Goal: Transaction & Acquisition: Purchase product/service

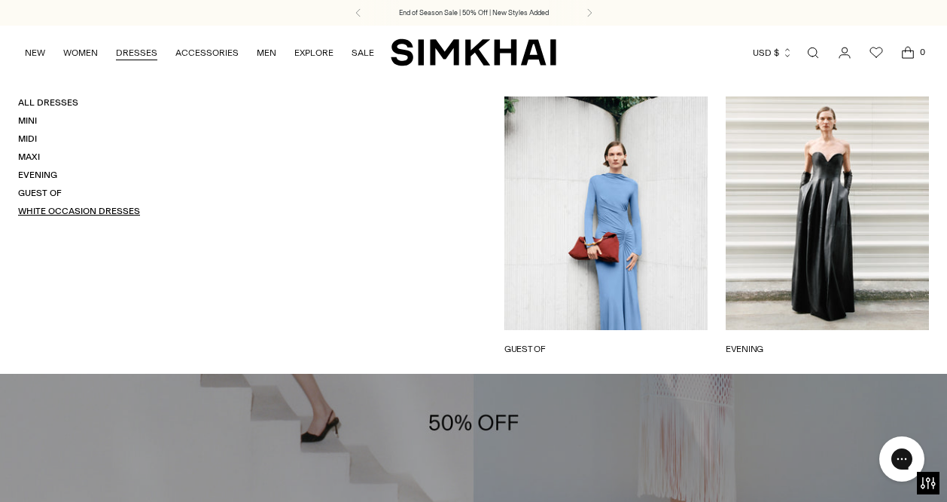
click at [83, 208] on link "White Occasion Dresses" at bounding box center [79, 211] width 122 height 11
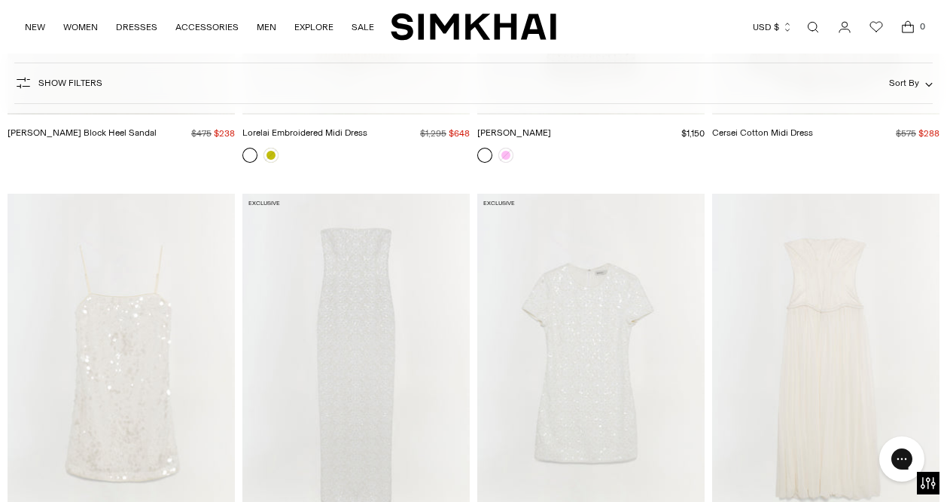
scroll to position [3078, 0]
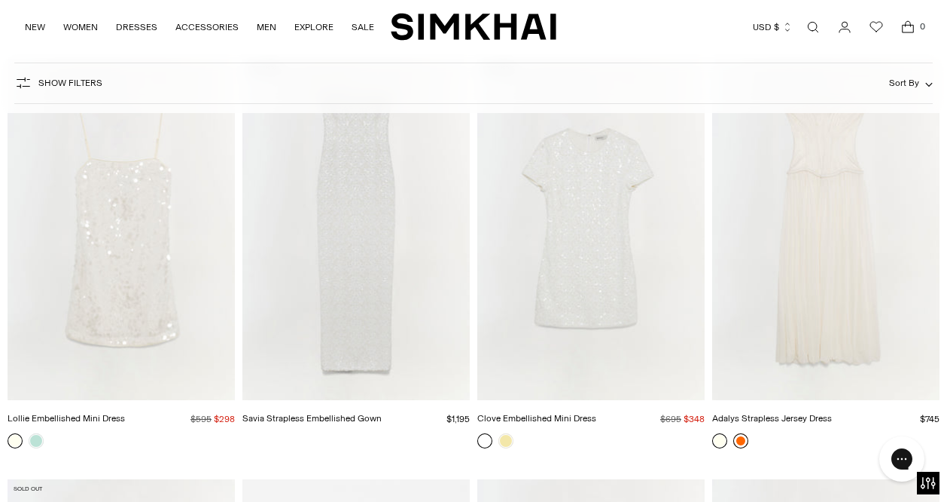
click at [741, 440] on link at bounding box center [740, 440] width 15 height 15
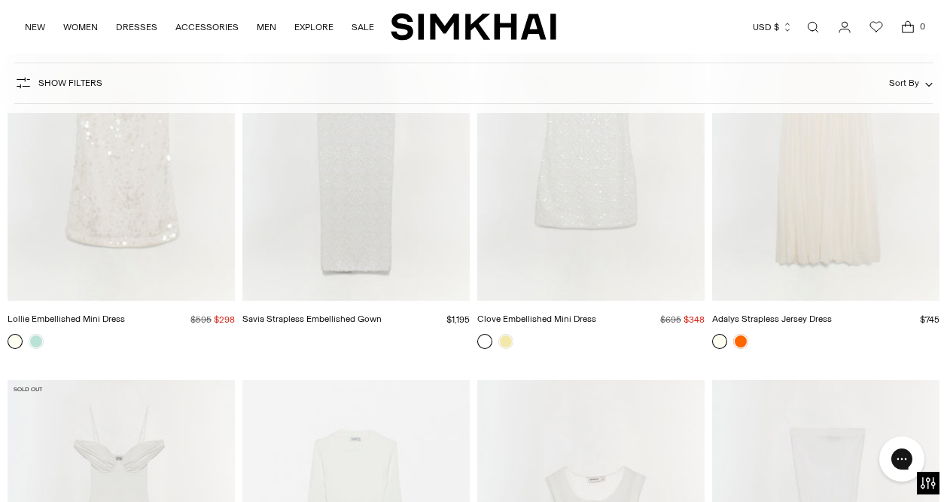
scroll to position [3126, 0]
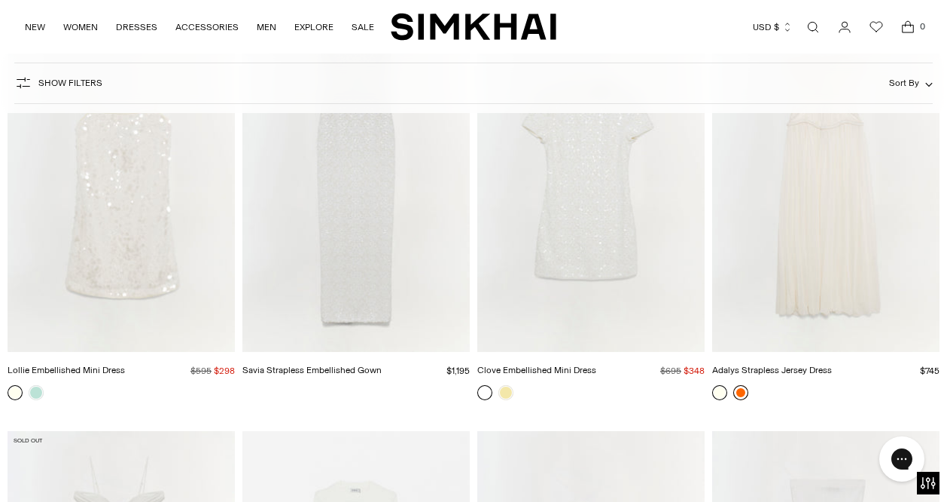
click at [745, 391] on link at bounding box center [740, 392] width 15 height 15
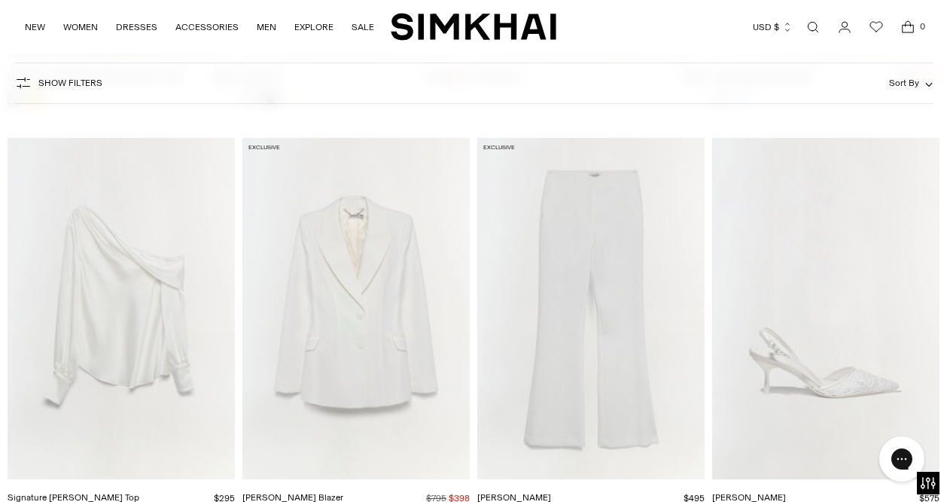
scroll to position [4745, 0]
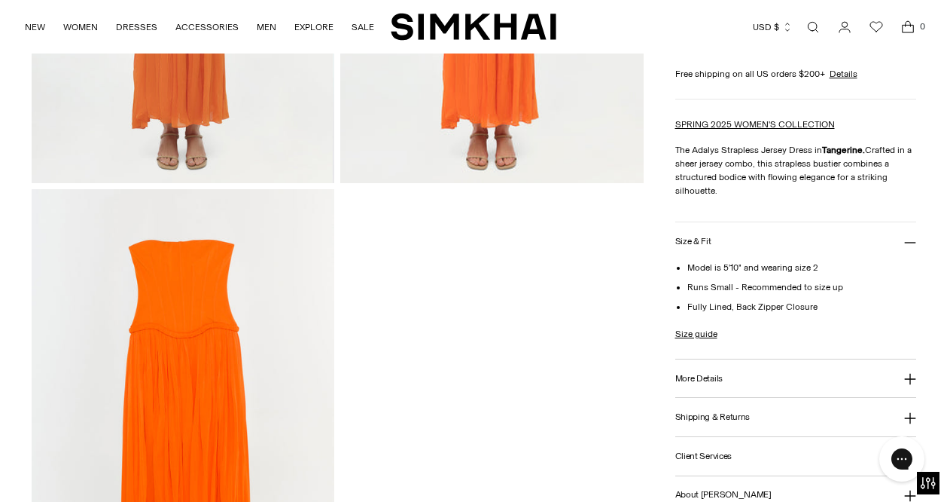
scroll to position [604, 0]
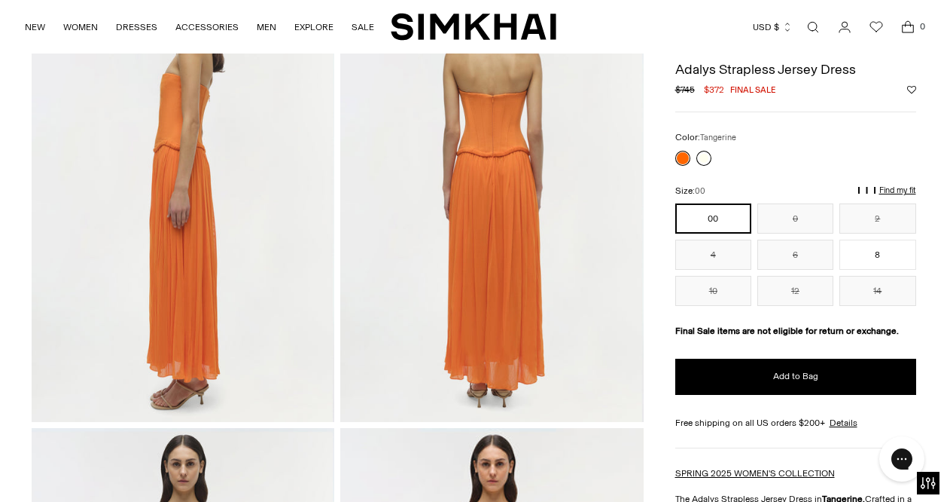
click at [708, 155] on link at bounding box center [704, 158] width 15 height 15
